Goal: Task Accomplishment & Management: Manage account settings

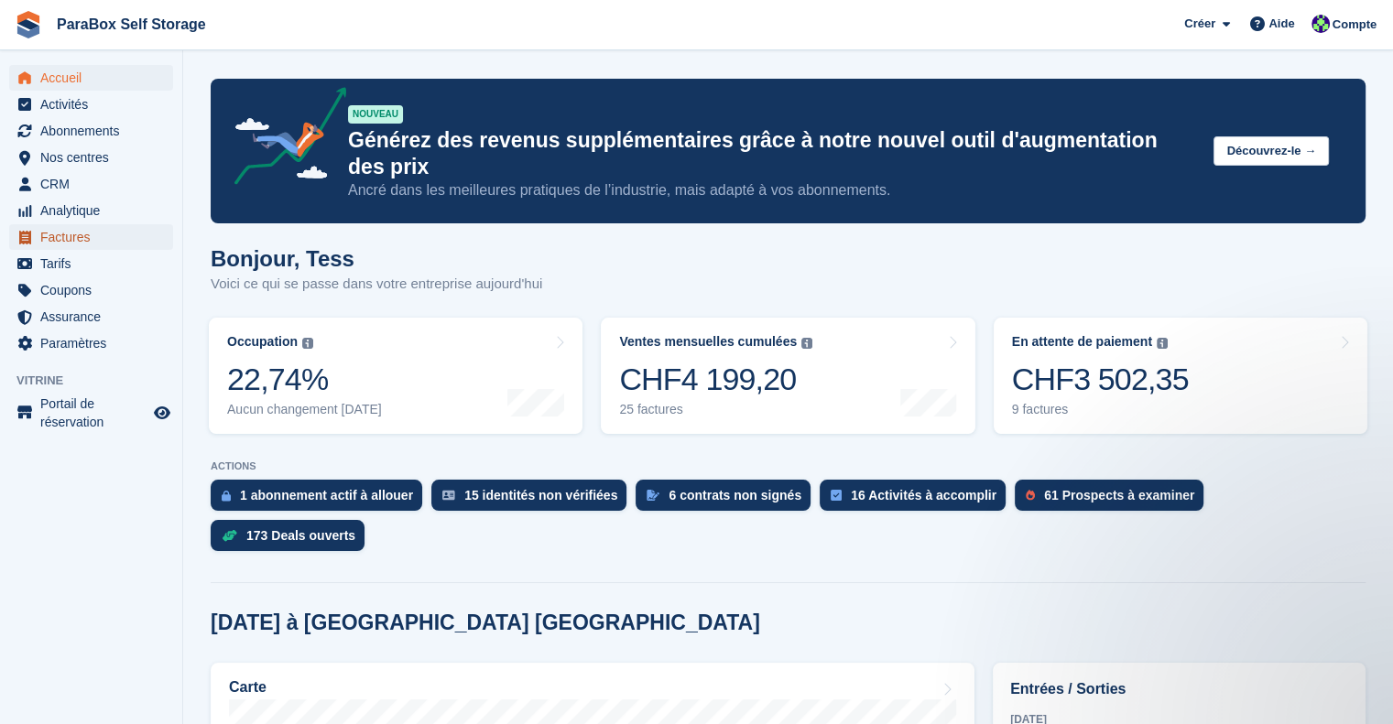
click at [99, 248] on span "Factures" at bounding box center [95, 237] width 110 height 26
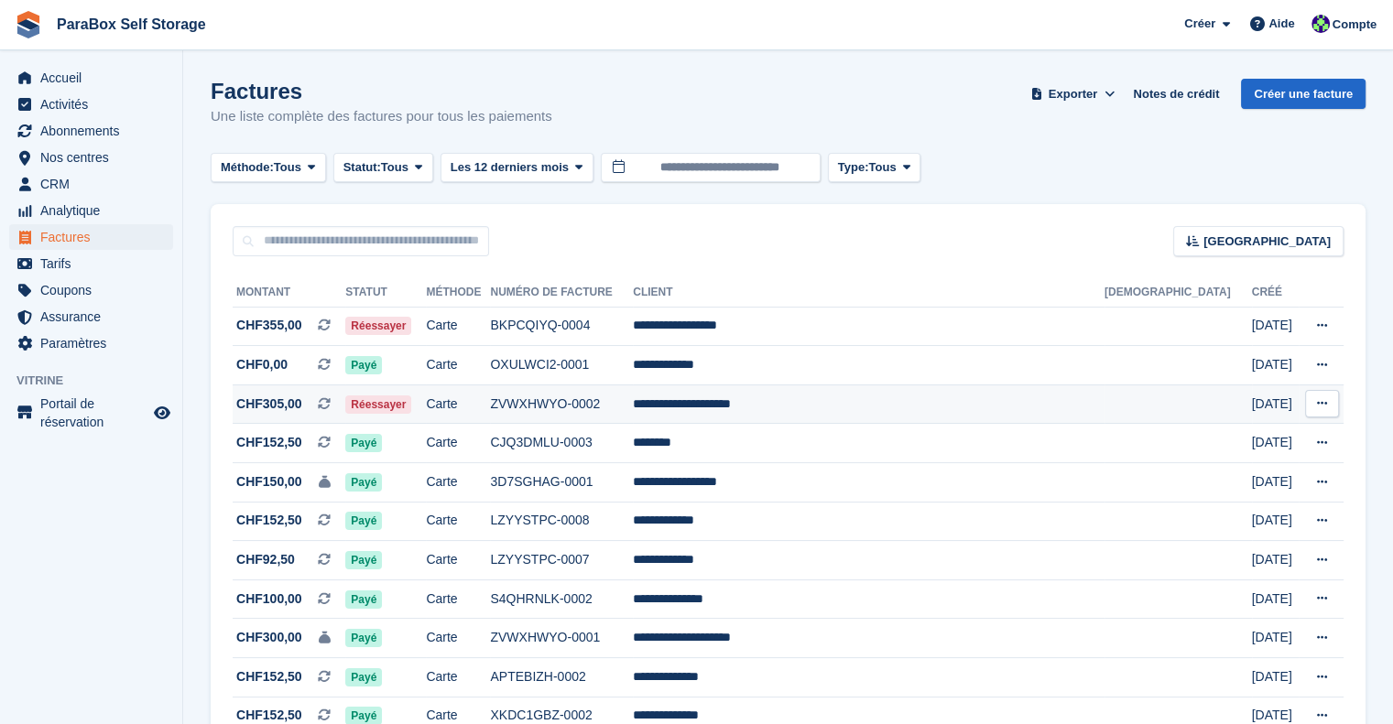
click at [426, 410] on td "Réessayer" at bounding box center [385, 404] width 81 height 39
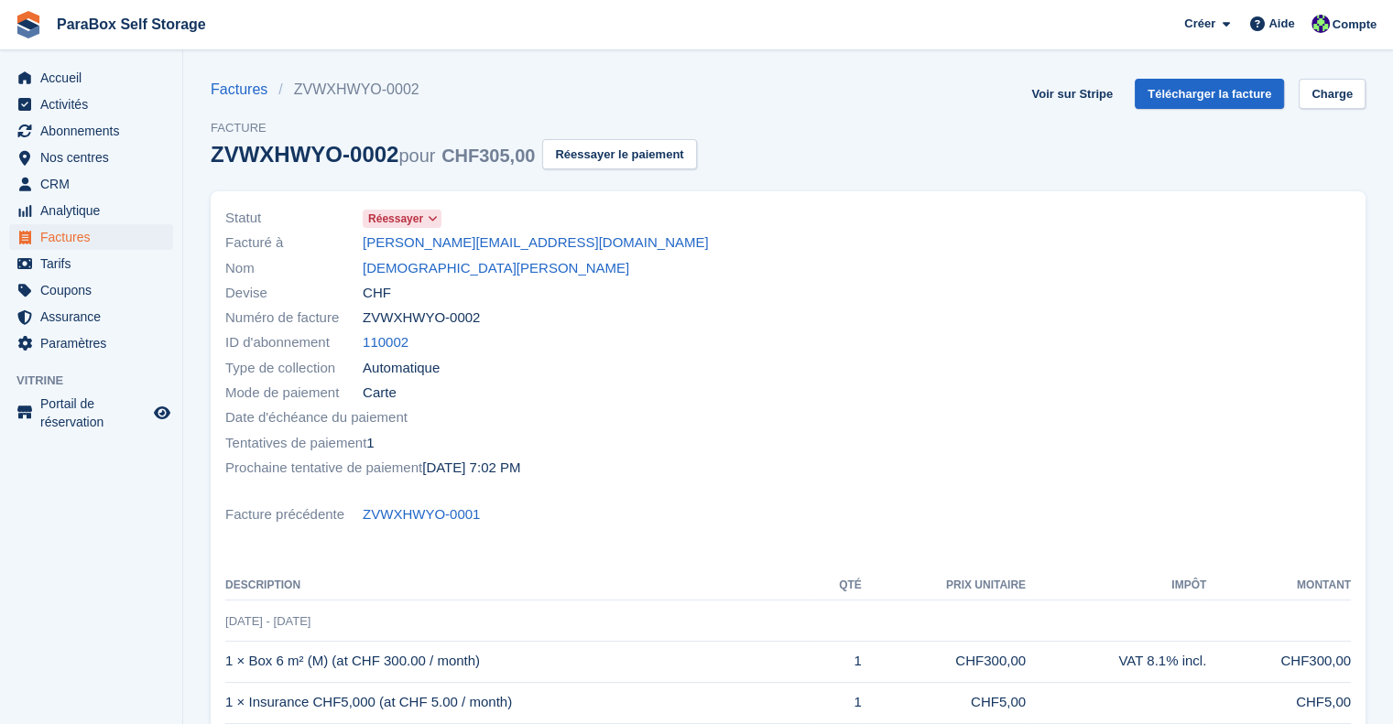
click at [432, 229] on div "Statut Réessayer" at bounding box center [501, 218] width 552 height 25
click at [411, 212] on span "Réessayer" at bounding box center [395, 219] width 55 height 16
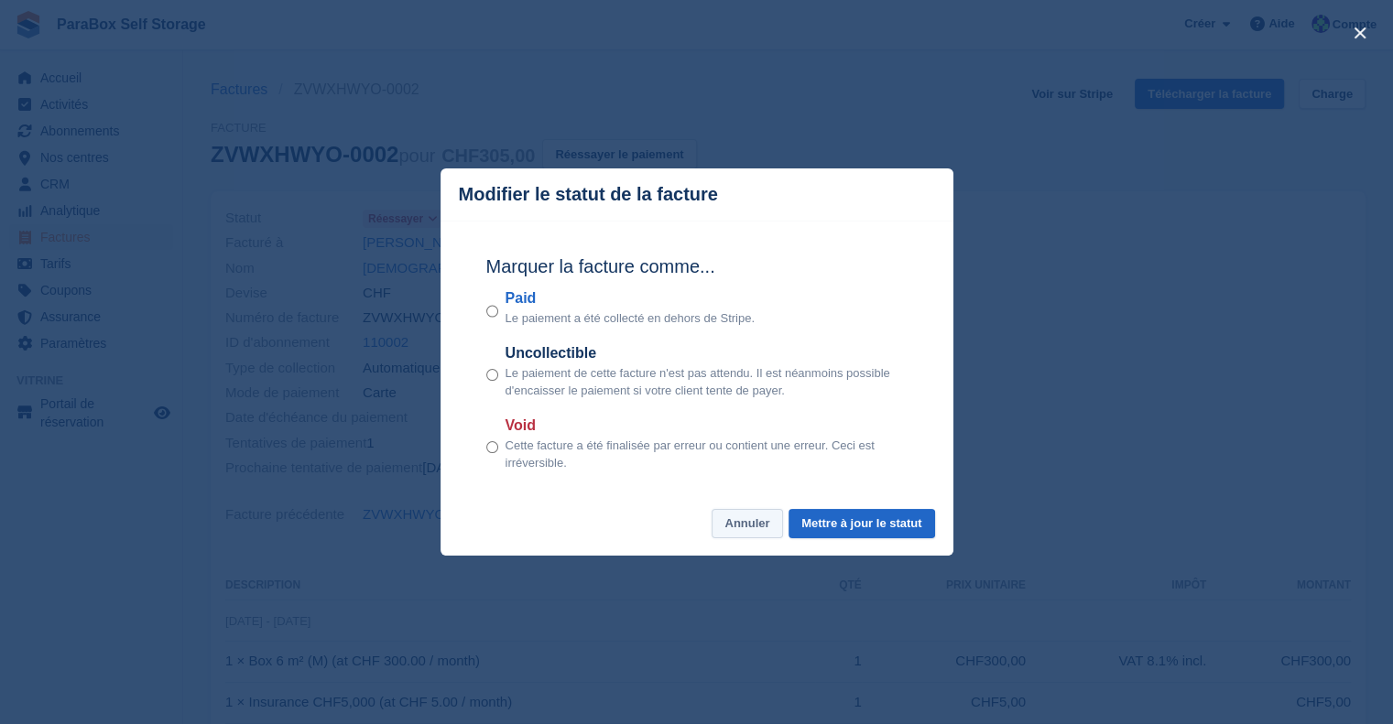
click at [762, 527] on button "Annuler" at bounding box center [747, 524] width 71 height 30
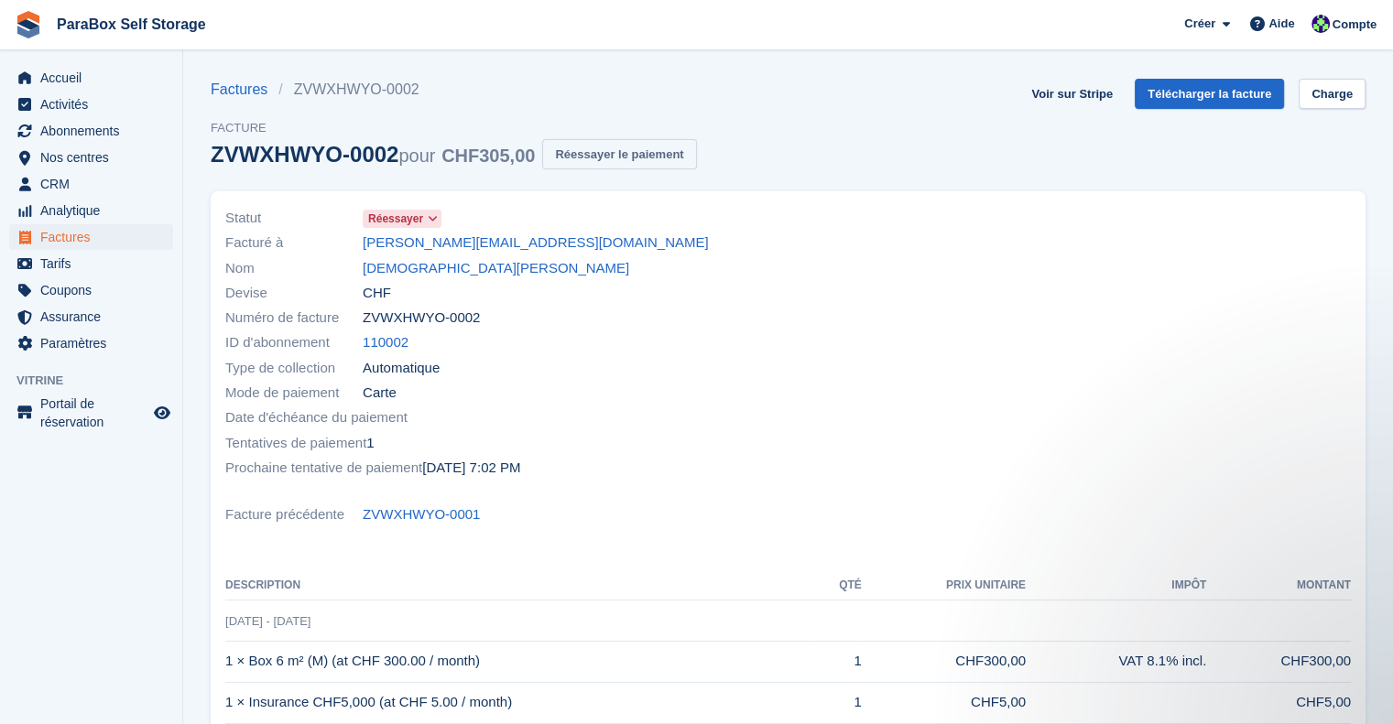
click at [618, 149] on button "Réessayer le paiement" at bounding box center [619, 154] width 154 height 30
